Goal: Task Accomplishment & Management: Manage account settings

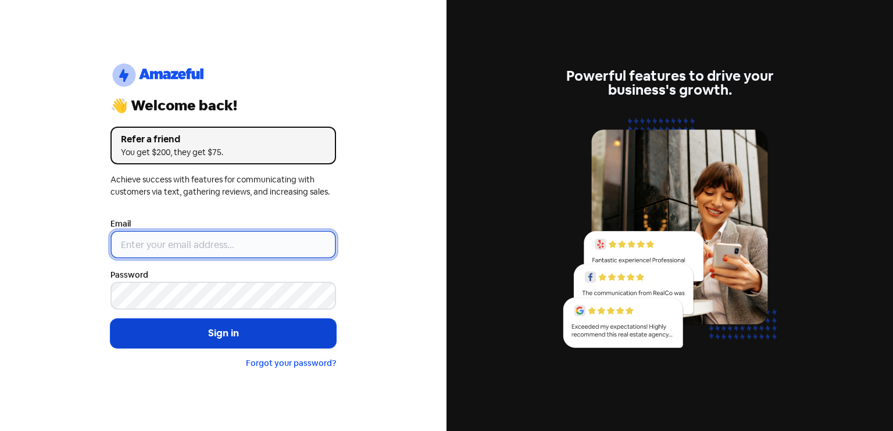
type input "[EMAIL_ADDRESS][DOMAIN_NAME]"
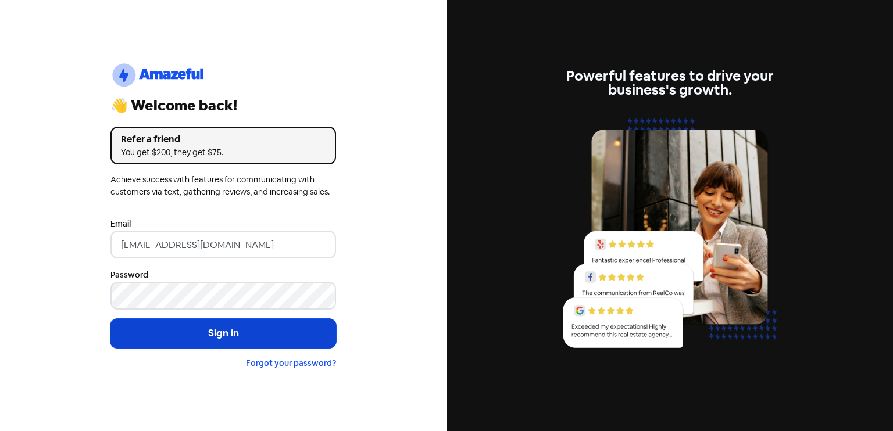
click at [188, 334] on button "Sign in" at bounding box center [223, 333] width 226 height 29
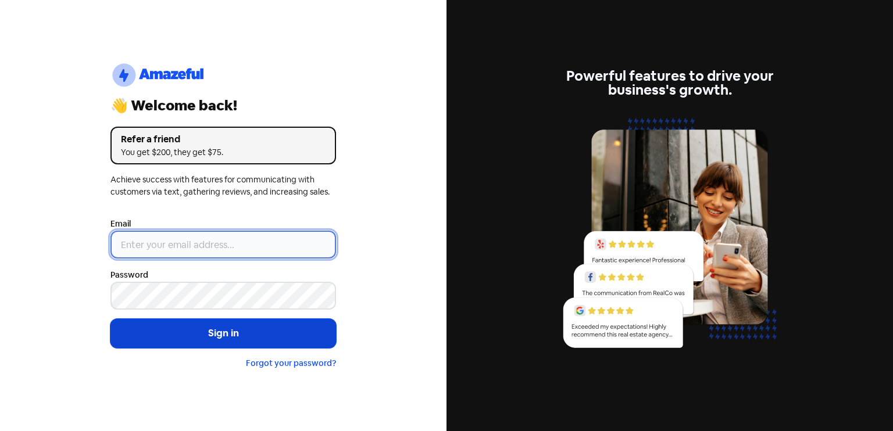
type input "[EMAIL_ADDRESS][DOMAIN_NAME]"
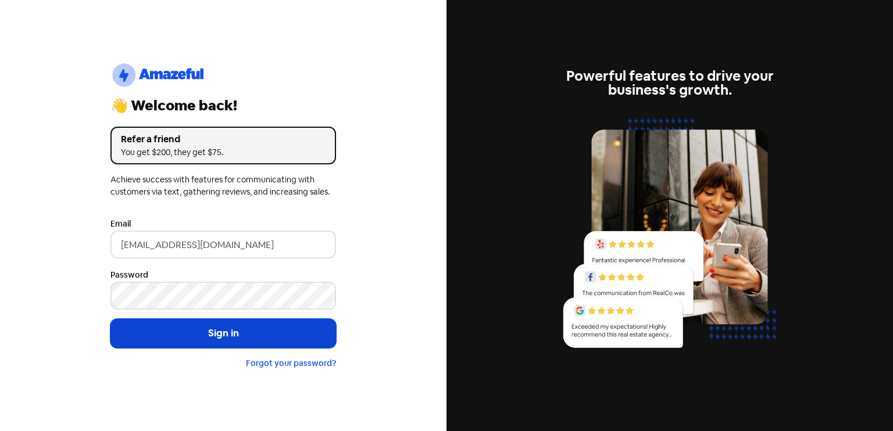
click at [193, 339] on button "Sign in" at bounding box center [223, 333] width 226 height 29
